Goal: Task Accomplishment & Management: Complete application form

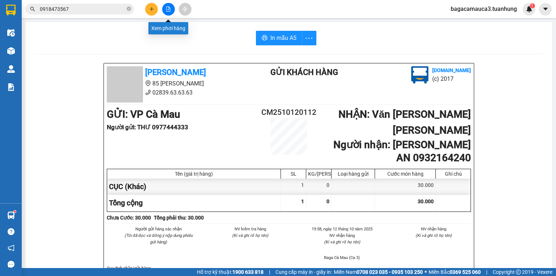
click at [155, 9] on button at bounding box center [151, 9] width 13 height 13
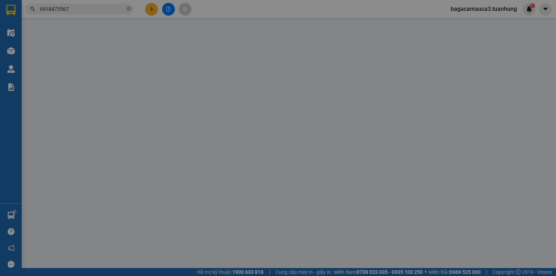
scroll to position [43, 0]
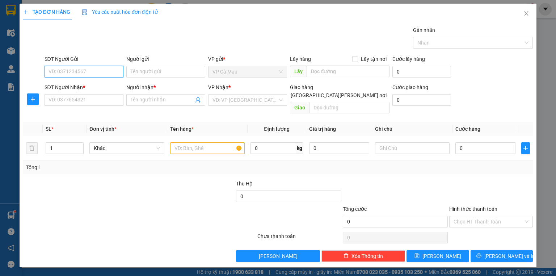
click at [98, 68] on input "SĐT Người Gửi" at bounding box center [83, 72] width 79 height 12
type input "0377497809"
click at [180, 75] on input "Người gửi" at bounding box center [165, 72] width 79 height 12
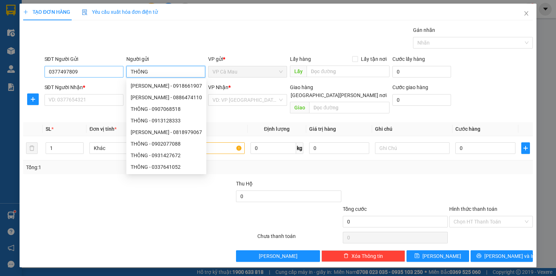
type input "THÔNG"
click at [94, 68] on input "0377497809" at bounding box center [83, 72] width 79 height 12
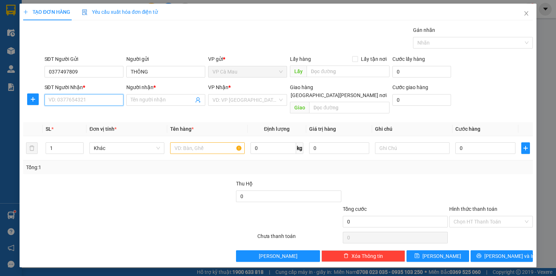
click at [98, 103] on input "SĐT Người Nhận *" at bounding box center [83, 100] width 79 height 12
paste input "0377497809"
type input "0377497809"
click at [150, 99] on input "Người nhận *" at bounding box center [162, 100] width 63 height 8
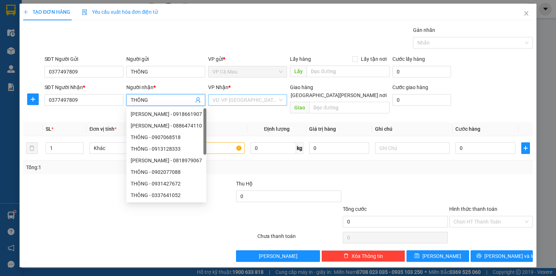
type input "THÔNG"
click at [260, 98] on input "search" at bounding box center [244, 99] width 65 height 11
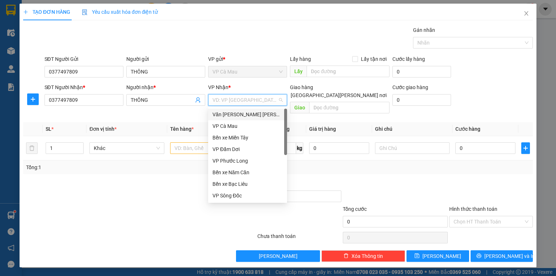
click at [246, 114] on div "Văn [PERSON_NAME] [PERSON_NAME]" at bounding box center [247, 114] width 70 height 8
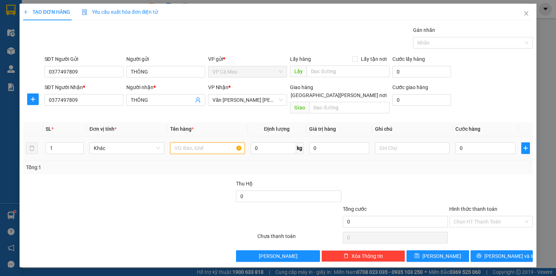
click at [179, 142] on input "text" at bounding box center [207, 148] width 75 height 12
type input "RỔ"
click at [467, 141] on div "0" at bounding box center [485, 148] width 60 height 14
click at [470, 142] on input "0" at bounding box center [485, 148] width 60 height 12
type input "2"
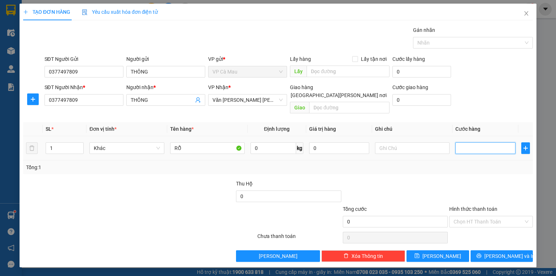
type input "2"
type input "20"
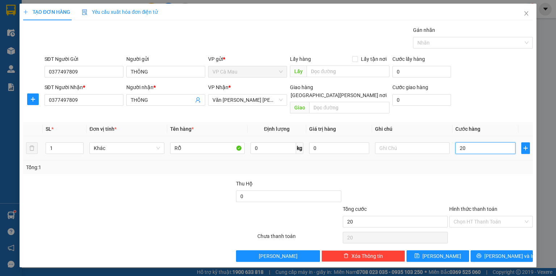
type input "200"
type input "200.000"
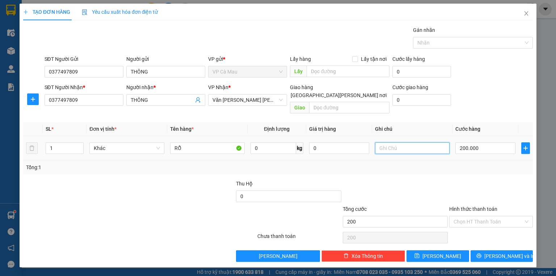
type input "200.000"
click at [398, 142] on input "text" at bounding box center [412, 148] width 75 height 12
type input "PHỤ THU XE 3560"
click at [482, 216] on input "Hình thức thanh toán" at bounding box center [488, 221] width 70 height 11
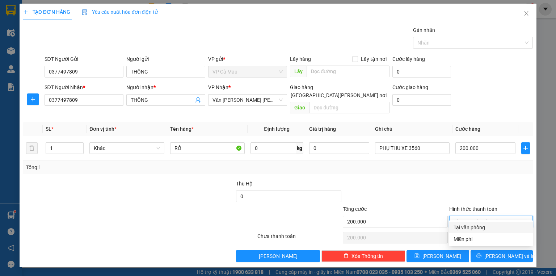
click at [475, 225] on div "Tại văn phòng" at bounding box center [490, 227] width 75 height 8
type input "0"
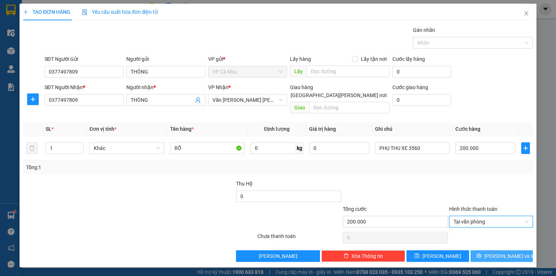
click at [502, 252] on span "[PERSON_NAME] và In" at bounding box center [509, 256] width 51 height 8
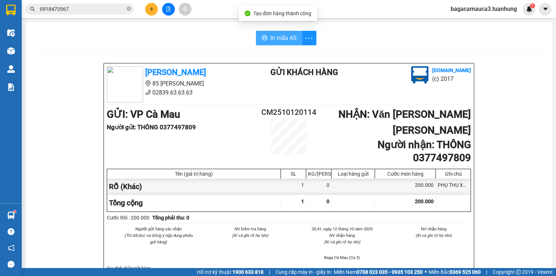
click at [285, 35] on span "In mẫu A5" at bounding box center [283, 37] width 26 height 9
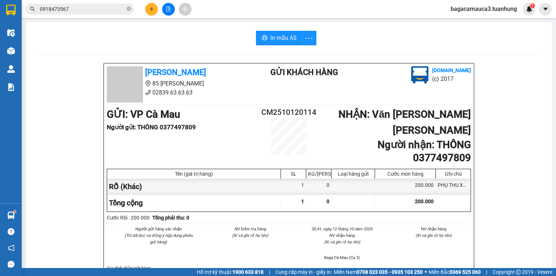
click at [152, 4] on button at bounding box center [151, 9] width 13 height 13
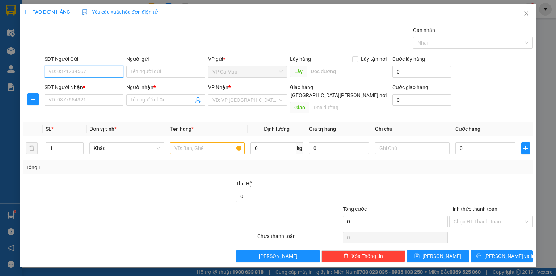
click at [82, 67] on input "SĐT Người Gửi" at bounding box center [83, 72] width 79 height 12
type input "0916876487"
click at [100, 83] on div "0916876487 - QUỐC SĨ" at bounding box center [84, 86] width 70 height 8
type input "QUỐC SĨ"
type input "0916876487"
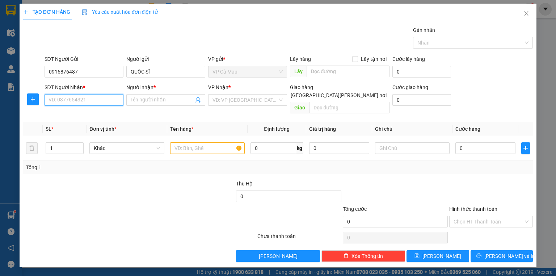
click at [105, 97] on input "SĐT Người Nhận *" at bounding box center [83, 100] width 79 height 12
type input "0918831826"
click at [98, 113] on div "0918831826 - [PERSON_NAME]" at bounding box center [84, 114] width 71 height 8
type input "CHÁNH"
type input "0918831826"
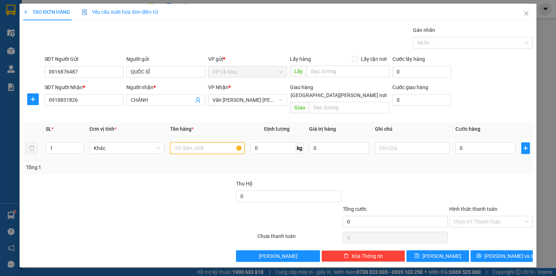
click at [190, 143] on input "text" at bounding box center [207, 148] width 75 height 12
type input "HỘP"
type input "3"
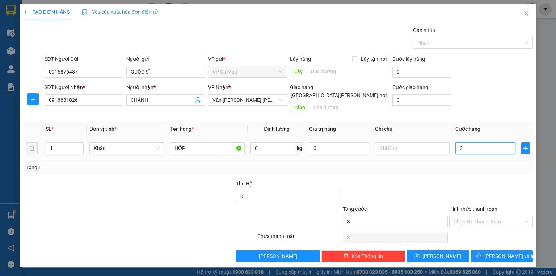
type input "30"
type input "30.000"
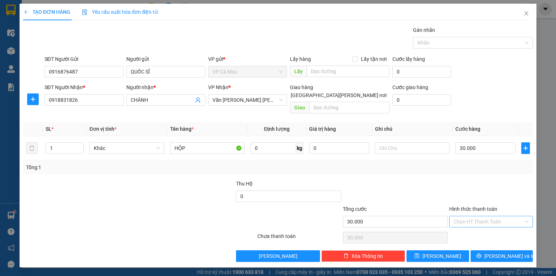
click at [467, 216] on input "Hình thức thanh toán" at bounding box center [488, 221] width 70 height 11
click at [480, 226] on div "Tại văn phòng" at bounding box center [490, 227] width 75 height 8
type input "0"
click at [504, 252] on span "[PERSON_NAME] và In" at bounding box center [509, 256] width 51 height 8
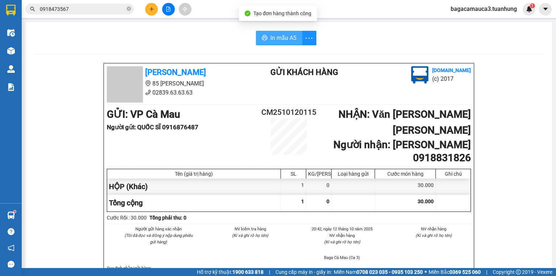
click at [271, 39] on span "In mẫu A5" at bounding box center [283, 37] width 26 height 9
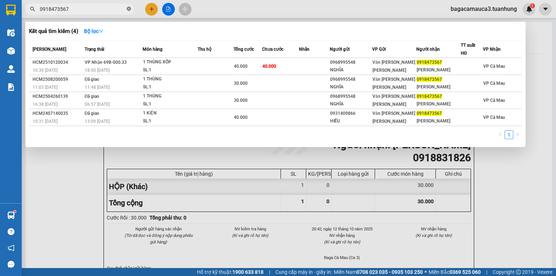
click at [129, 8] on icon "close-circle" at bounding box center [129, 9] width 4 height 4
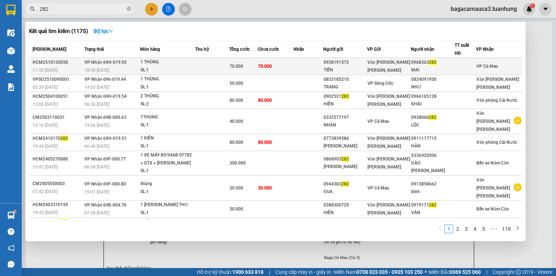
type input "282"
click at [323, 65] on td at bounding box center [308, 66] width 30 height 17
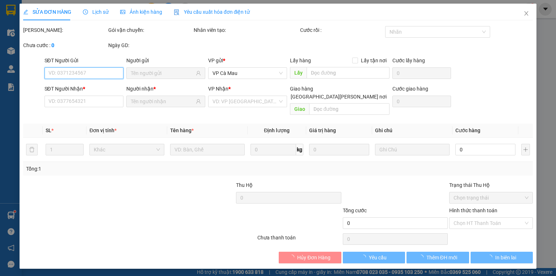
type input "0938191572"
type input "TIẾN"
type input "0968363282"
type input "MAI"
type input "70.000"
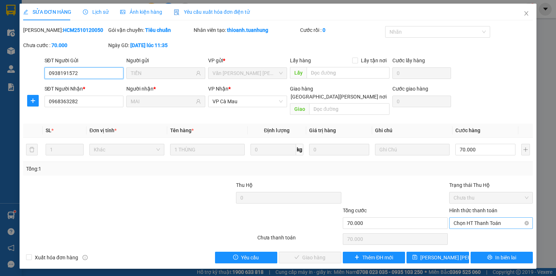
drag, startPoint x: 463, startPoint y: 214, endPoint x: 467, endPoint y: 220, distance: 7.3
click at [464, 217] on span "Chọn HT Thanh Toán" at bounding box center [490, 222] width 75 height 11
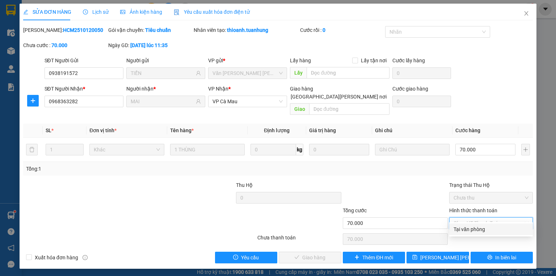
drag, startPoint x: 468, startPoint y: 234, endPoint x: 340, endPoint y: 233, distance: 127.3
click at [467, 234] on div "Tại văn phòng" at bounding box center [491, 229] width 84 height 12
type input "0"
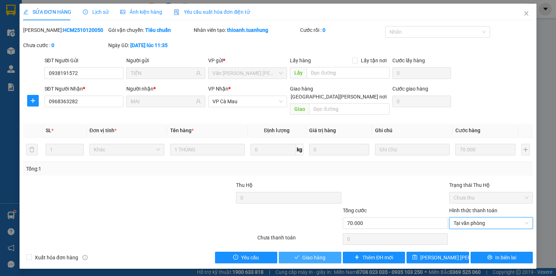
click at [293, 251] on button "Giao hàng" at bounding box center [310, 257] width 63 height 12
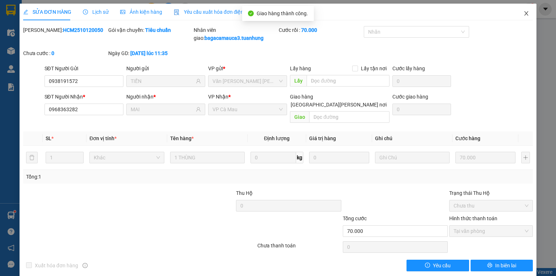
click at [521, 10] on span "Close" at bounding box center [526, 14] width 20 height 20
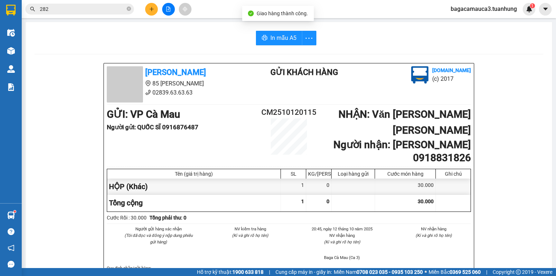
click at [107, 14] on div "Kết quả [PERSON_NAME] ( 1175 ) Bộ lọc Mã ĐH Trạng thái Món hàng Thu hộ Tổng [PE…" at bounding box center [70, 9] width 141 height 13
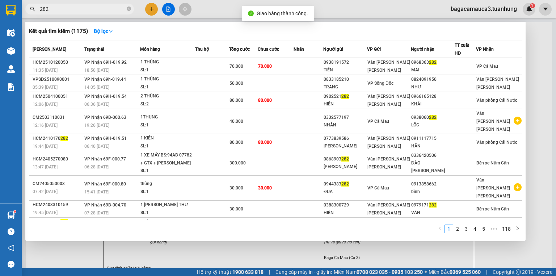
click at [109, 13] on input "282" at bounding box center [82, 9] width 85 height 8
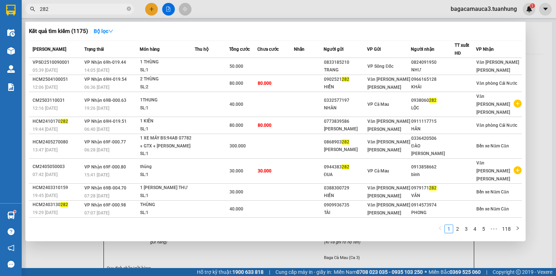
click at [129, 10] on icon "close-circle" at bounding box center [129, 9] width 4 height 4
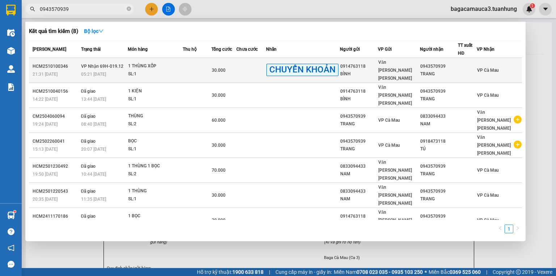
type input "0943570939"
click at [227, 69] on div "30.000" at bounding box center [224, 70] width 24 height 8
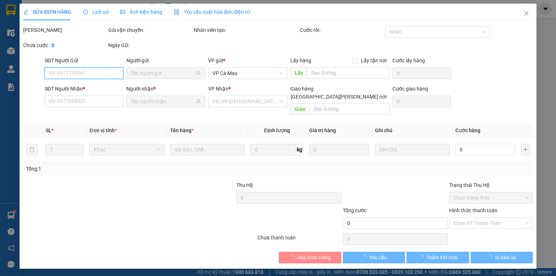
type input "0914763118"
type input "BÌNH"
type input "0943570939"
type input "TRANG"
type input "30.000"
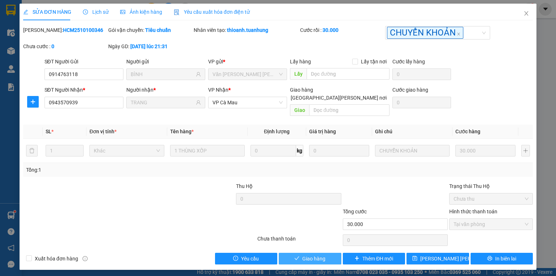
click at [320, 254] on button "Giao hàng" at bounding box center [310, 258] width 63 height 12
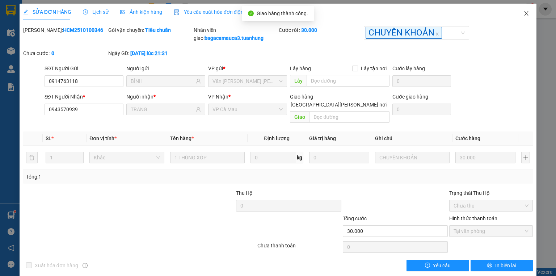
click at [523, 15] on icon "close" at bounding box center [526, 13] width 6 height 6
